Goal: Register for event/course

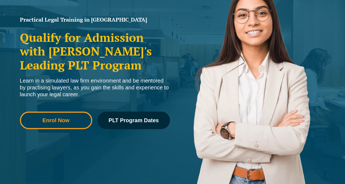
click at [70, 124] on link "Enrol Now" at bounding box center [56, 119] width 72 height 17
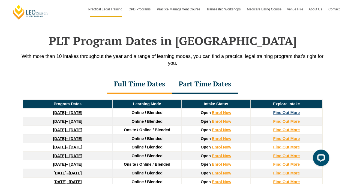
click at [296, 110] on strong "Find Out More" at bounding box center [286, 112] width 27 height 4
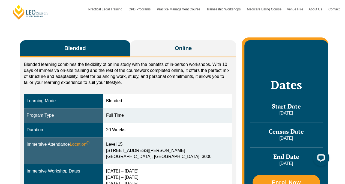
scroll to position [83, 0]
